Goal: Task Accomplishment & Management: Manage account settings

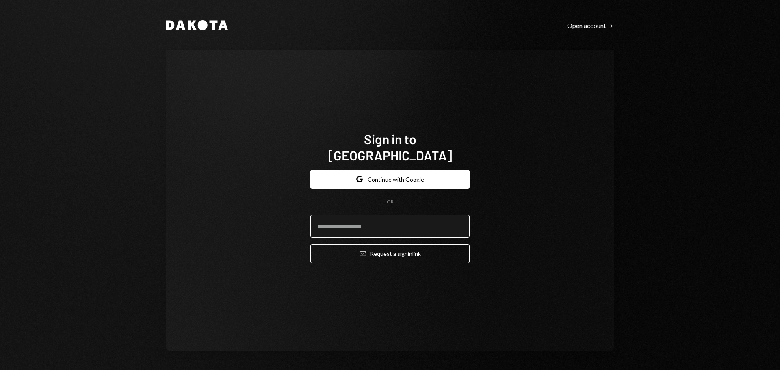
click at [374, 215] on input "email" at bounding box center [389, 226] width 159 height 23
type input "**********"
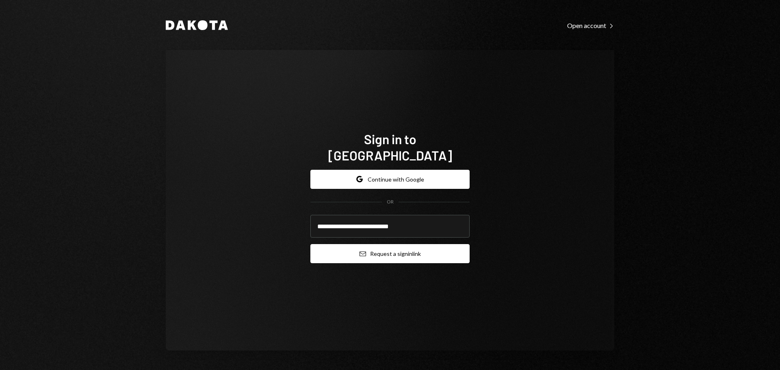
click at [343, 245] on button "Email Request a sign in link" at bounding box center [389, 253] width 159 height 19
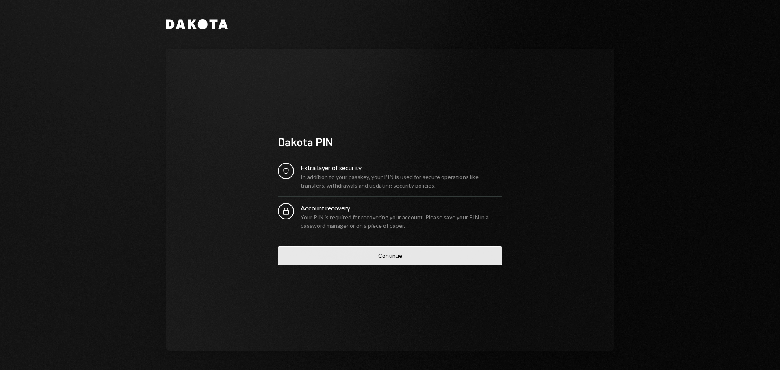
click at [316, 258] on button "Continue" at bounding box center [390, 255] width 224 height 19
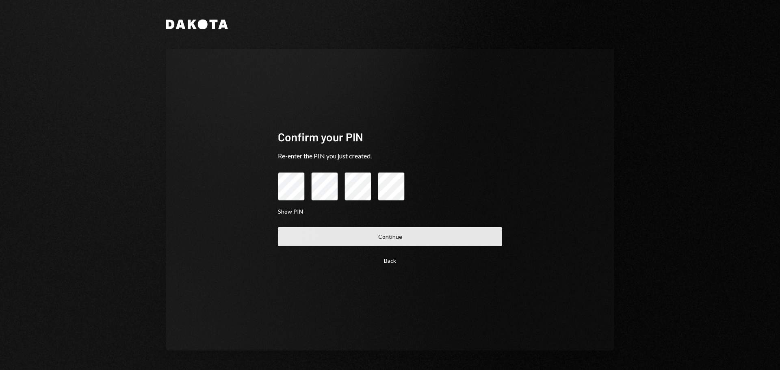
click at [321, 230] on button "Continue" at bounding box center [390, 236] width 224 height 19
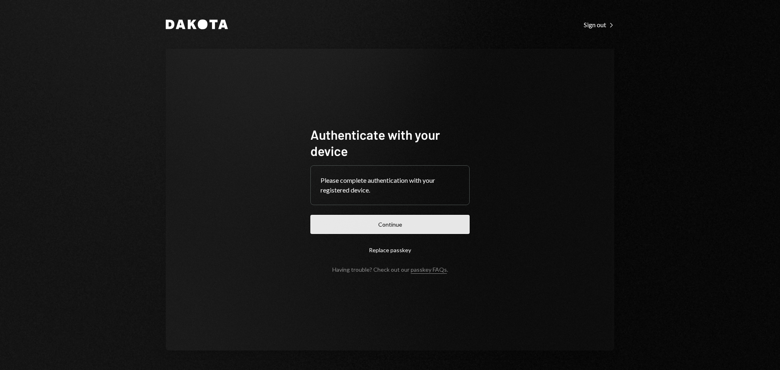
click at [353, 222] on button "Continue" at bounding box center [389, 224] width 159 height 19
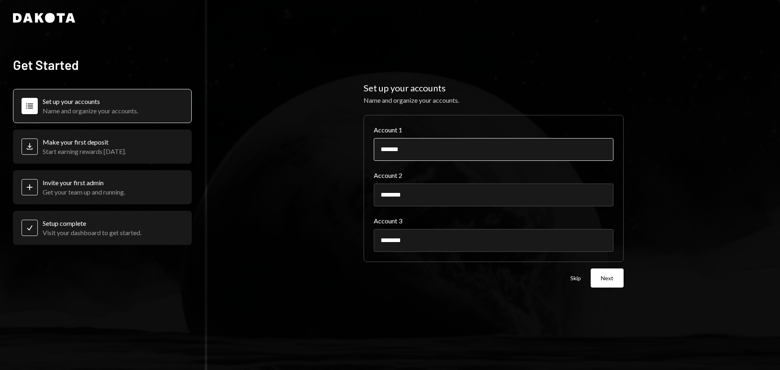
click at [433, 149] on input "*******" at bounding box center [494, 149] width 240 height 23
click at [609, 278] on button "Next" at bounding box center [607, 278] width 33 height 19
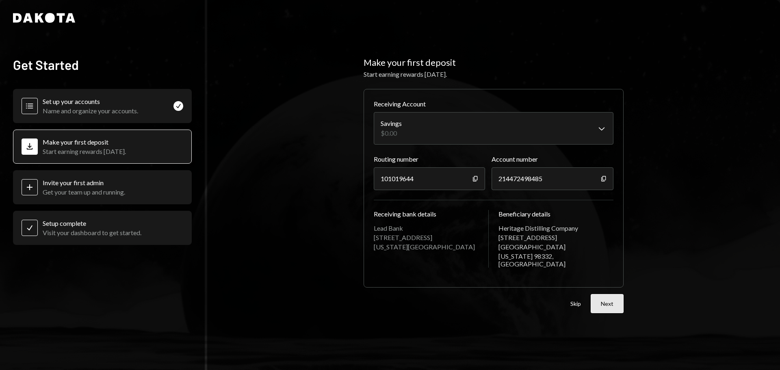
click at [606, 297] on button "Next" at bounding box center [607, 303] width 33 height 19
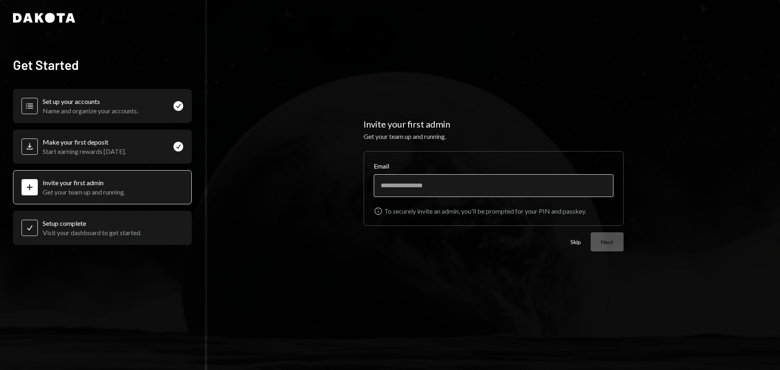
click at [410, 188] on input "Email" at bounding box center [494, 185] width 240 height 23
drag, startPoint x: 412, startPoint y: 190, endPoint x: 347, endPoint y: 190, distance: 65.0
click at [347, 190] on div "Invite your first admin Get your team up and running. Email ****** Info To secu…" at bounding box center [493, 185] width 573 height 370
paste input "**********"
type input "**********"
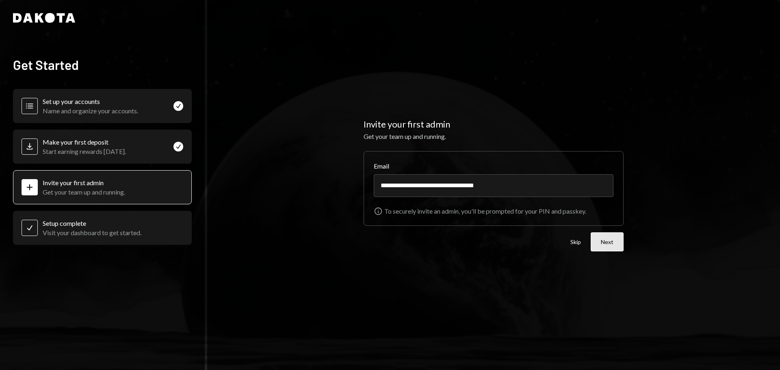
click at [610, 243] on button "Next" at bounding box center [607, 241] width 33 height 19
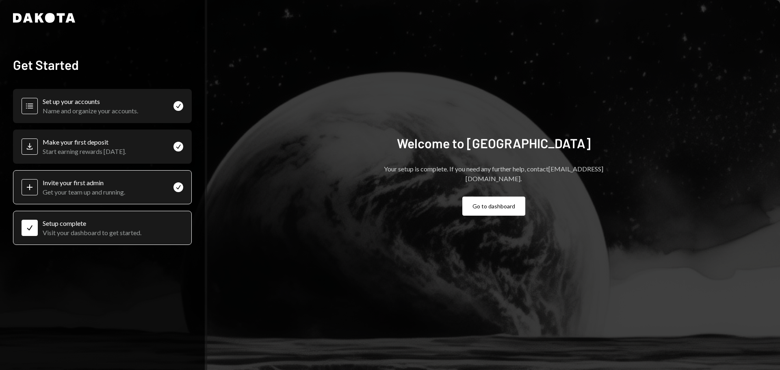
click at [65, 187] on div "Invite your first admin Get your team up and running." at bounding box center [84, 187] width 82 height 17
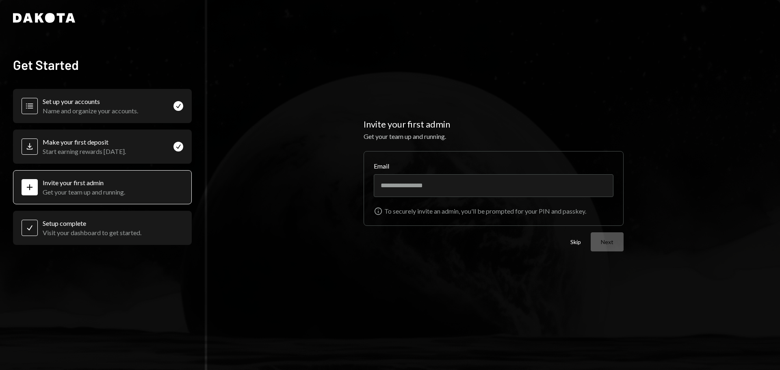
click at [61, 234] on div "Visit your dashboard to get started." at bounding box center [92, 233] width 99 height 8
click at [57, 229] on div "Visit your dashboard to get started." at bounding box center [92, 233] width 99 height 8
click at [420, 191] on input "Email" at bounding box center [494, 185] width 240 height 23
click at [469, 189] on input "Email" at bounding box center [494, 185] width 240 height 23
paste input "**********"
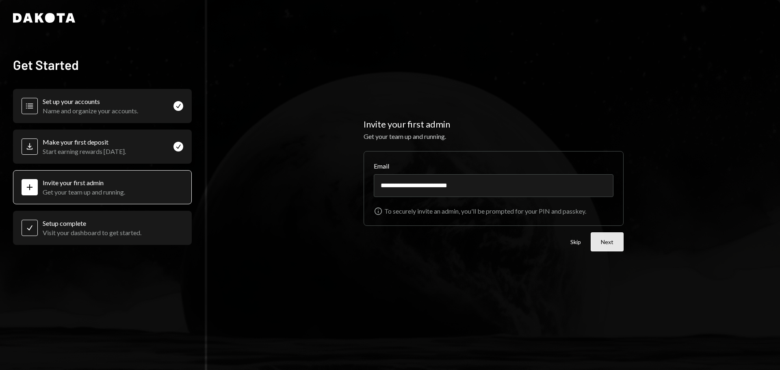
type input "**********"
click at [598, 242] on button "Next" at bounding box center [607, 241] width 33 height 19
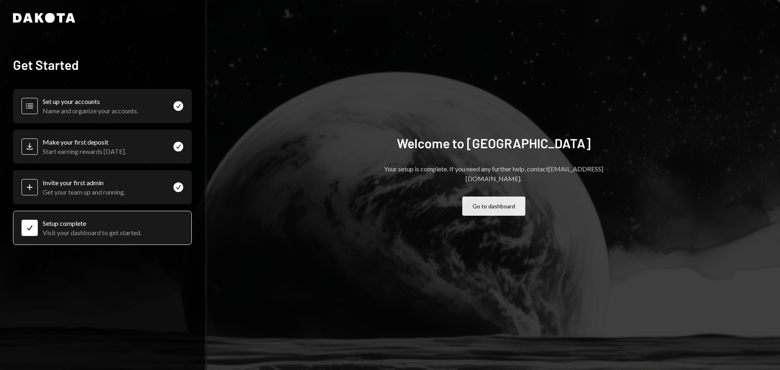
click at [501, 199] on button "Go to dashboard" at bounding box center [493, 206] width 63 height 19
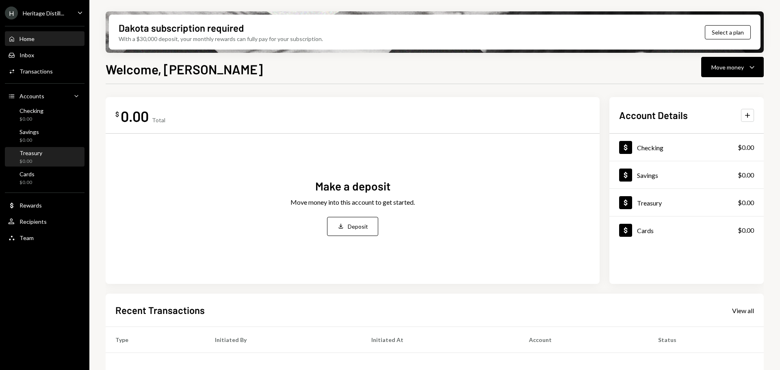
click at [28, 152] on div "Treasury" at bounding box center [31, 153] width 23 height 7
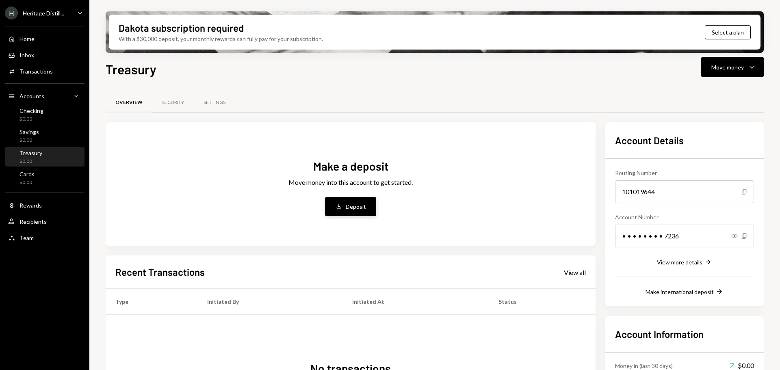
click at [347, 206] on div "Deposit" at bounding box center [356, 206] width 20 height 9
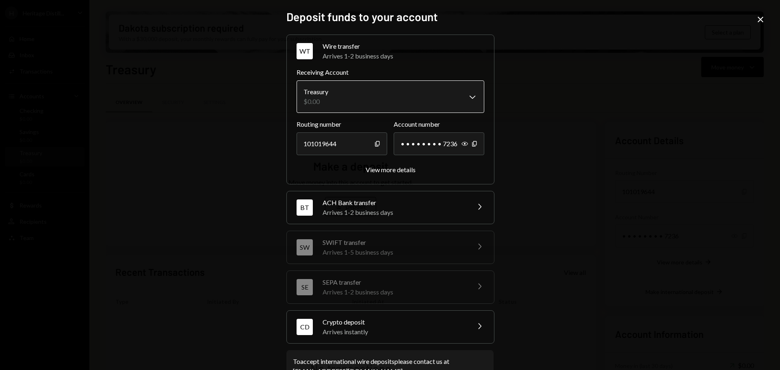
click at [346, 97] on body "H Heritage Distill... Caret Down Home Home Inbox Inbox Activities Transactions …" at bounding box center [390, 185] width 780 height 370
click at [261, 140] on div "**********" at bounding box center [390, 185] width 780 height 370
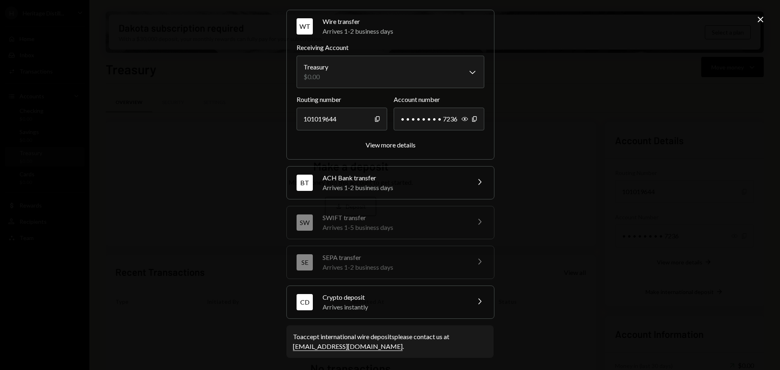
scroll to position [26, 0]
click at [374, 299] on div "Crypto deposit" at bounding box center [394, 297] width 142 height 10
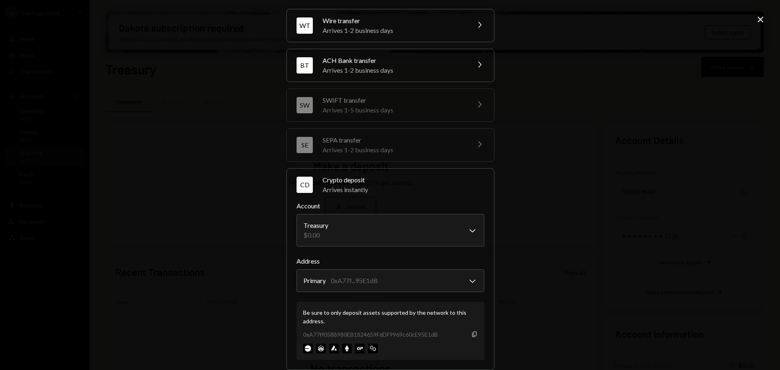
click at [472, 334] on icon "Copy" at bounding box center [474, 334] width 7 height 7
click at [473, 334] on icon "Copy" at bounding box center [474, 334] width 7 height 7
click at [195, 119] on div "**********" at bounding box center [390, 185] width 780 height 370
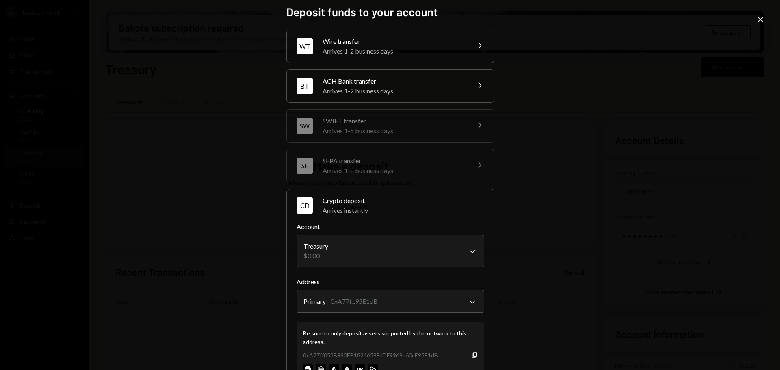
scroll to position [0, 0]
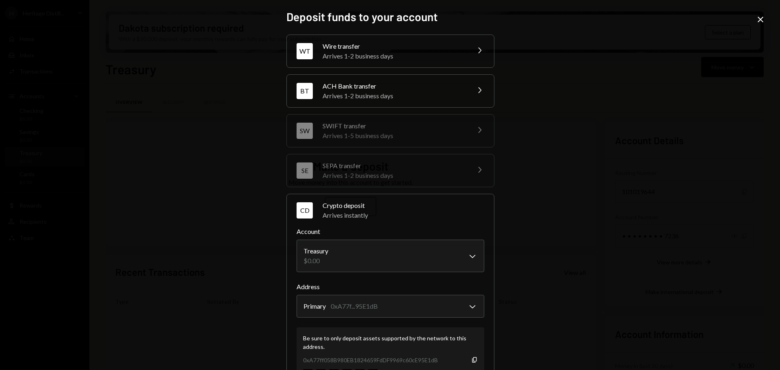
click at [758, 18] on icon "Close" at bounding box center [761, 20] width 10 height 10
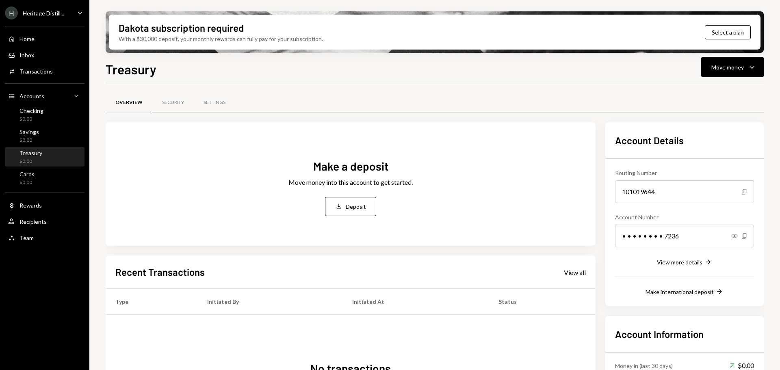
click at [78, 11] on icon "Caret Down" at bounding box center [80, 12] width 9 height 9
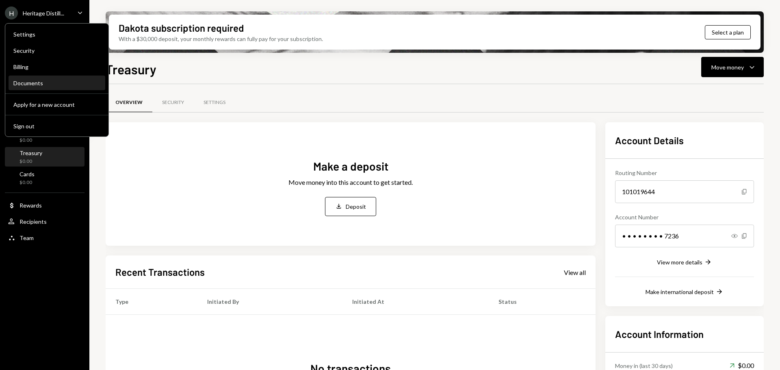
click at [19, 80] on div "Documents" at bounding box center [56, 83] width 87 height 7
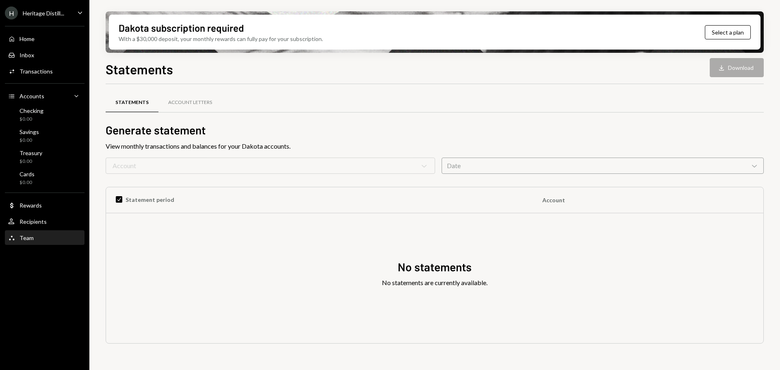
click at [38, 236] on div "Team Team" at bounding box center [44, 237] width 73 height 7
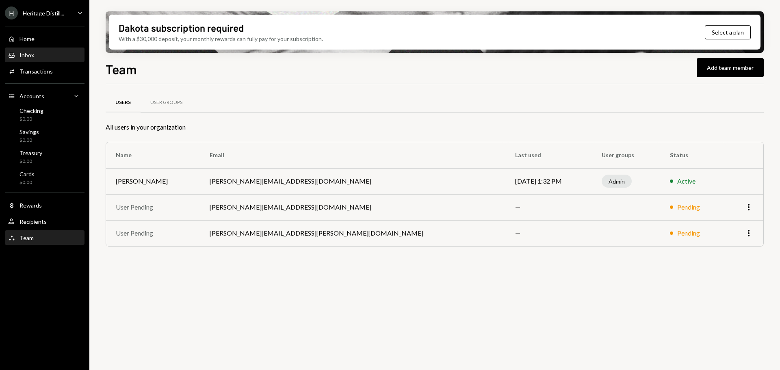
click at [32, 52] on div "Inbox" at bounding box center [27, 55] width 15 height 7
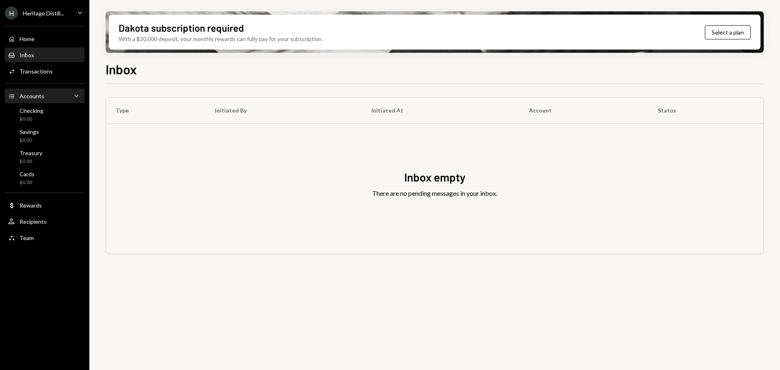
click at [11, 95] on icon "Accounts" at bounding box center [11, 96] width 7 height 7
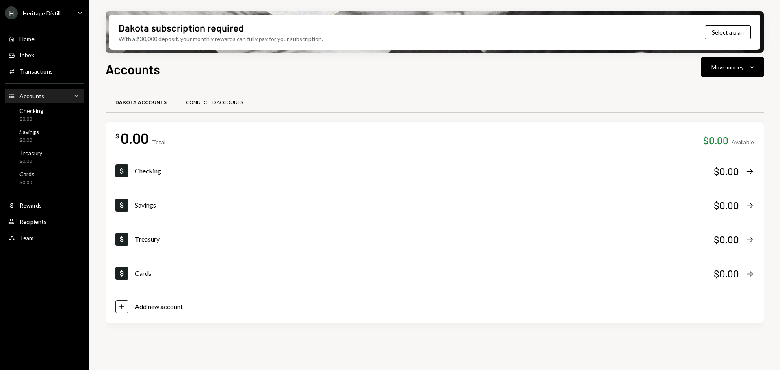
click at [206, 101] on div "Connected Accounts" at bounding box center [214, 102] width 57 height 7
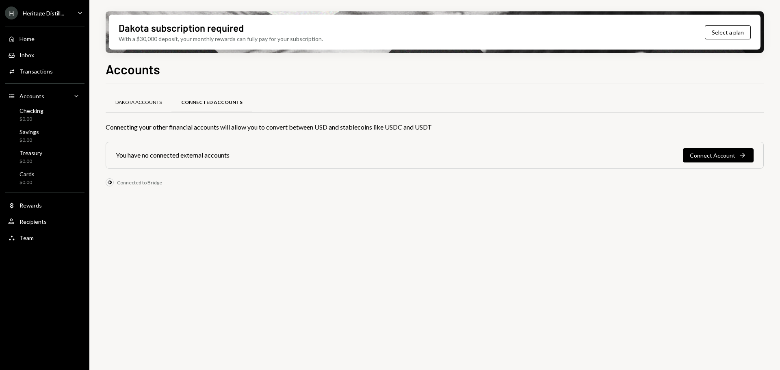
click at [146, 102] on div "Dakota Accounts" at bounding box center [138, 102] width 46 height 7
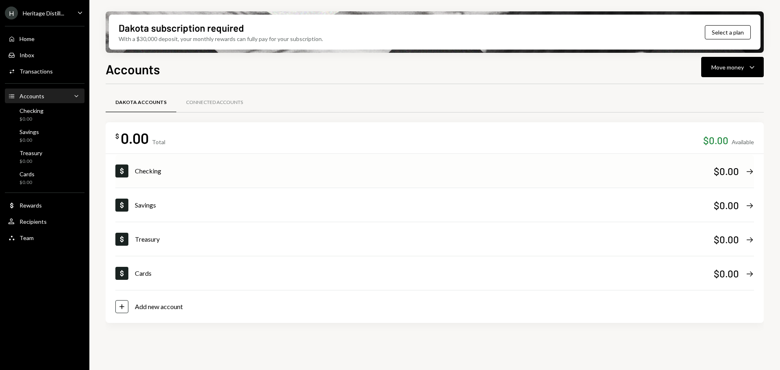
click at [748, 172] on icon "Right Arrow" at bounding box center [750, 171] width 9 height 9
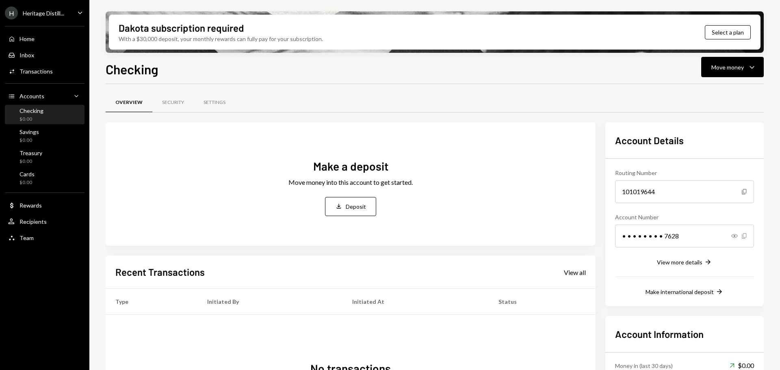
click at [742, 236] on icon "button" at bounding box center [744, 235] width 4 height 5
click at [736, 236] on icon "Show" at bounding box center [734, 236] width 7 height 7
click at [691, 261] on div "View more details" at bounding box center [680, 262] width 46 height 7
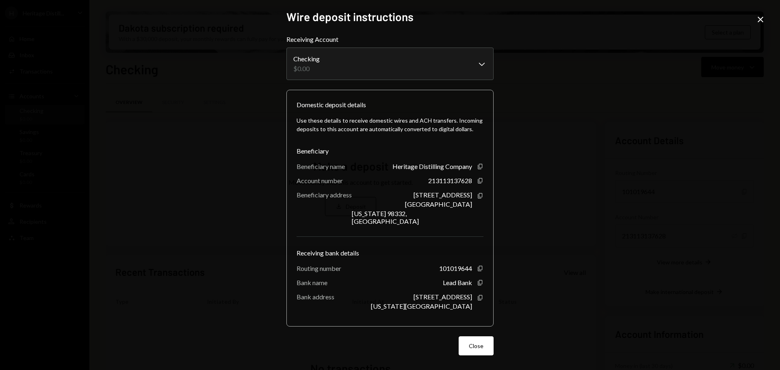
drag, startPoint x: 759, startPoint y: 18, endPoint x: 751, endPoint y: 19, distance: 7.8
click at [759, 18] on icon at bounding box center [761, 20] width 6 height 6
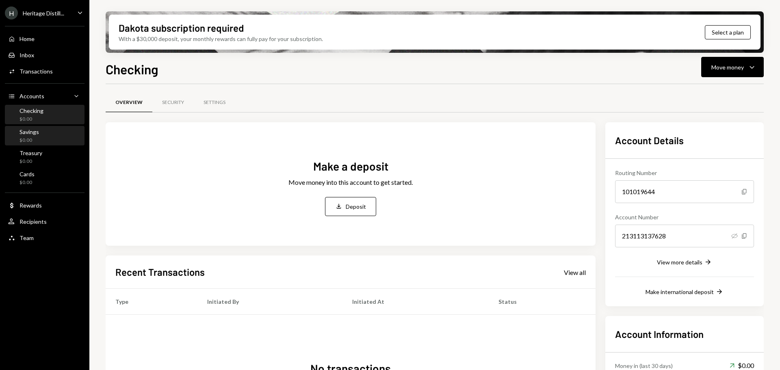
click at [55, 134] on div "Savings $0.00" at bounding box center [44, 135] width 73 height 15
click at [691, 262] on div "View more details" at bounding box center [680, 262] width 46 height 7
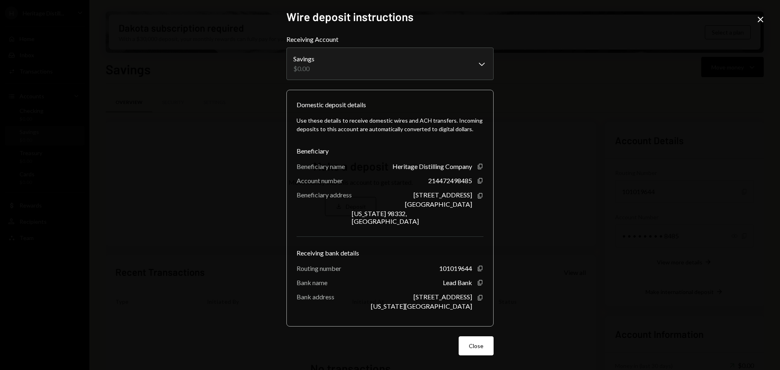
click at [759, 22] on icon "Close" at bounding box center [761, 20] width 10 height 10
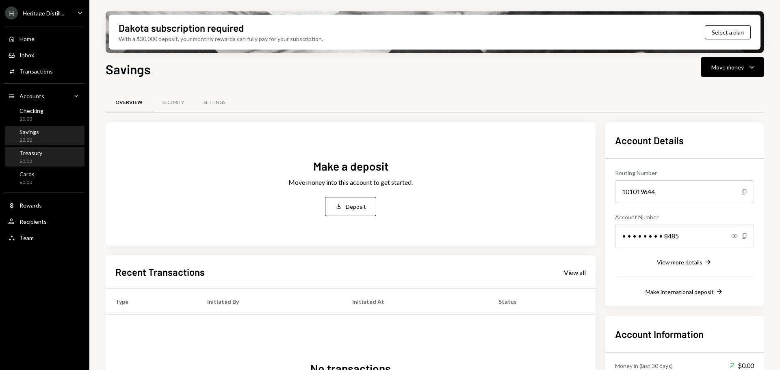
click at [53, 154] on div "Treasury $0.00" at bounding box center [44, 157] width 73 height 15
click at [680, 259] on div "View more details" at bounding box center [680, 262] width 46 height 7
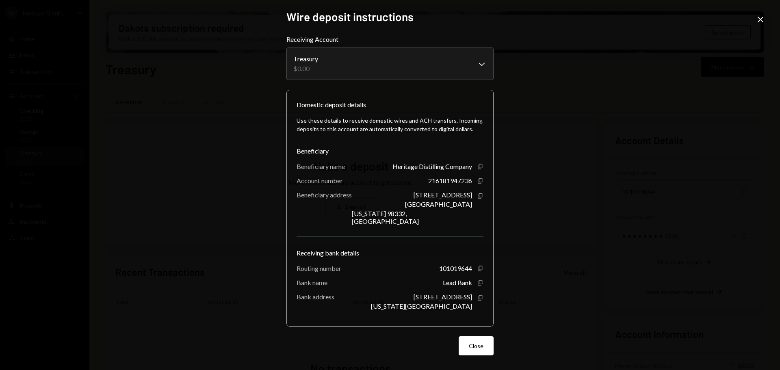
click at [757, 20] on icon "Close" at bounding box center [761, 20] width 10 height 10
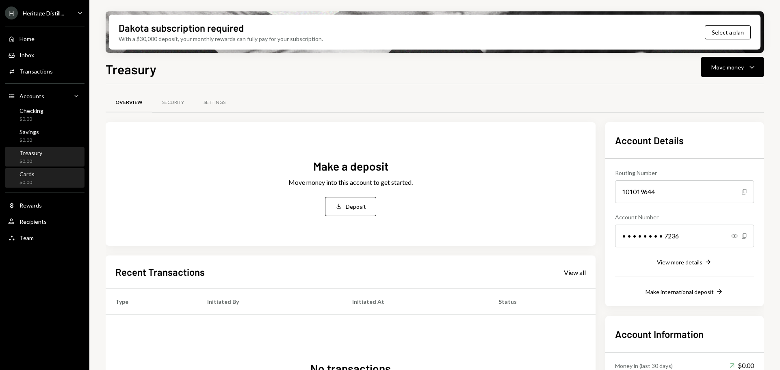
click at [38, 179] on div "Cards $0.00" at bounding box center [44, 178] width 73 height 15
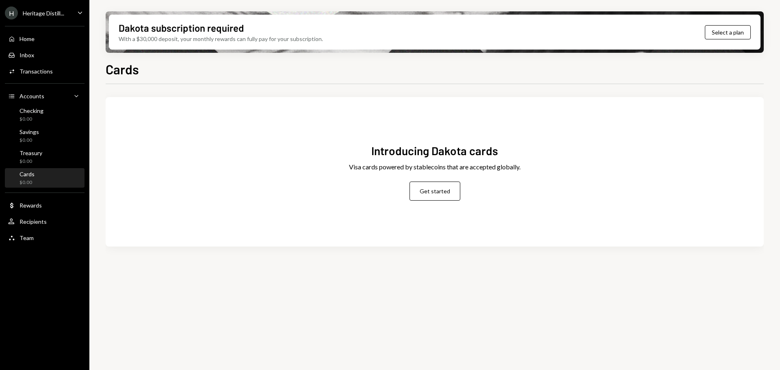
click at [54, 13] on div "Heritage Distill..." at bounding box center [43, 13] width 41 height 7
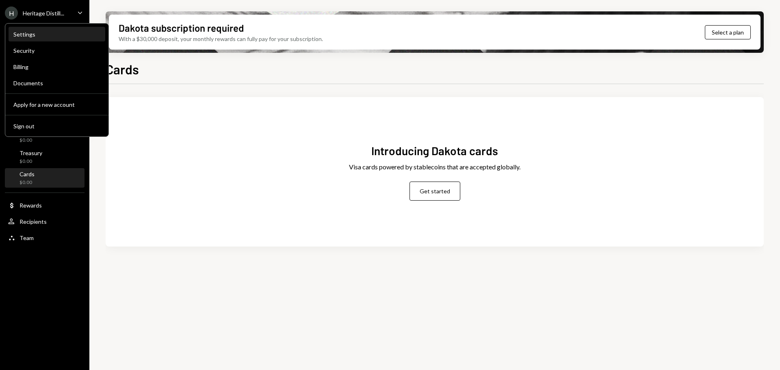
click at [24, 33] on div "Settings" at bounding box center [56, 34] width 87 height 7
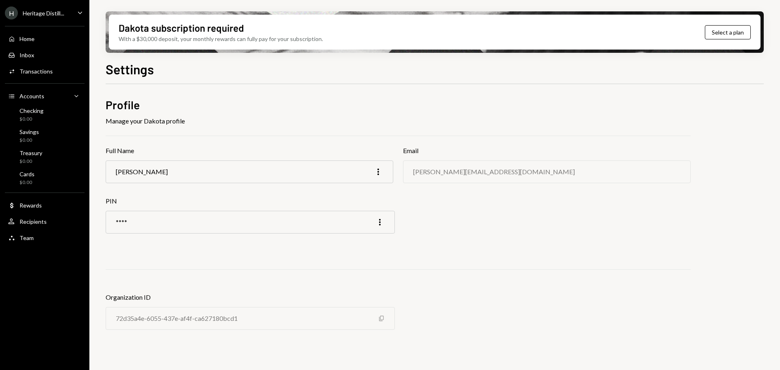
click at [379, 318] on icon "Copy" at bounding box center [381, 318] width 7 height 7
click at [28, 40] on div "Home" at bounding box center [27, 38] width 15 height 7
